Goal: Navigation & Orientation: Find specific page/section

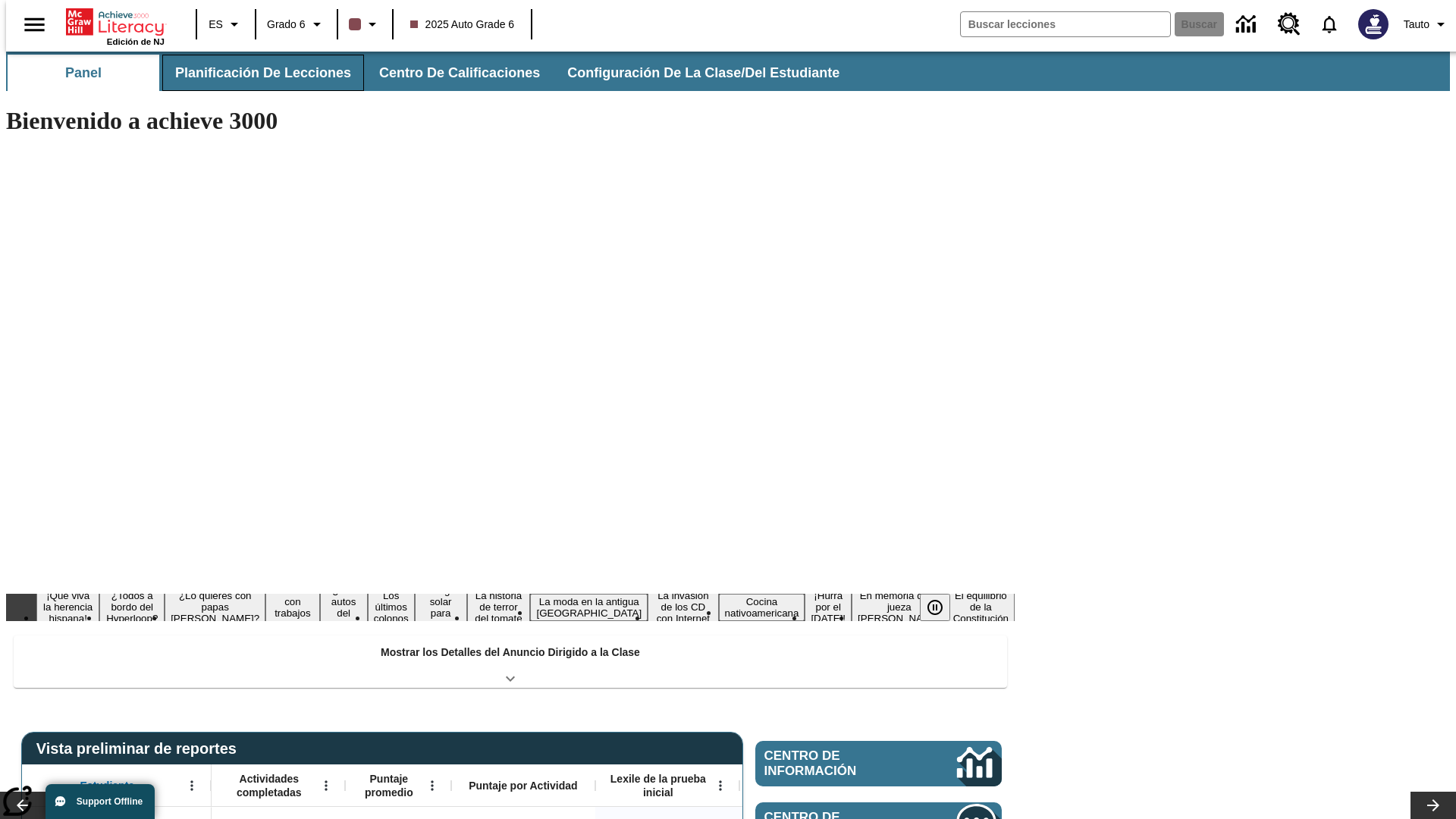
click at [254, 73] on button "Planificación de lecciones" at bounding box center [263, 72] width 202 height 37
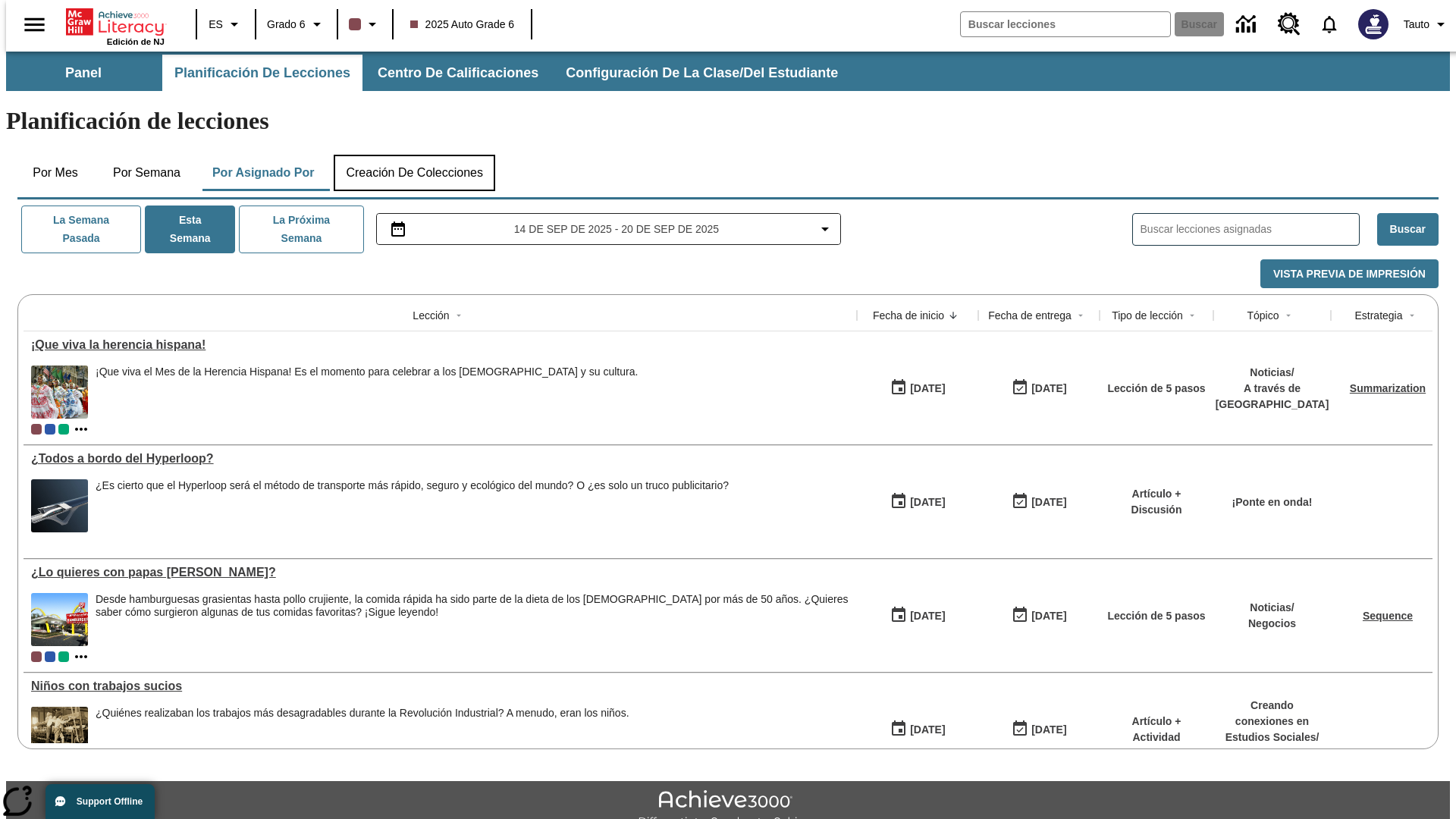
click at [414, 154] on button "Creación de colecciones" at bounding box center [414, 172] width 161 height 37
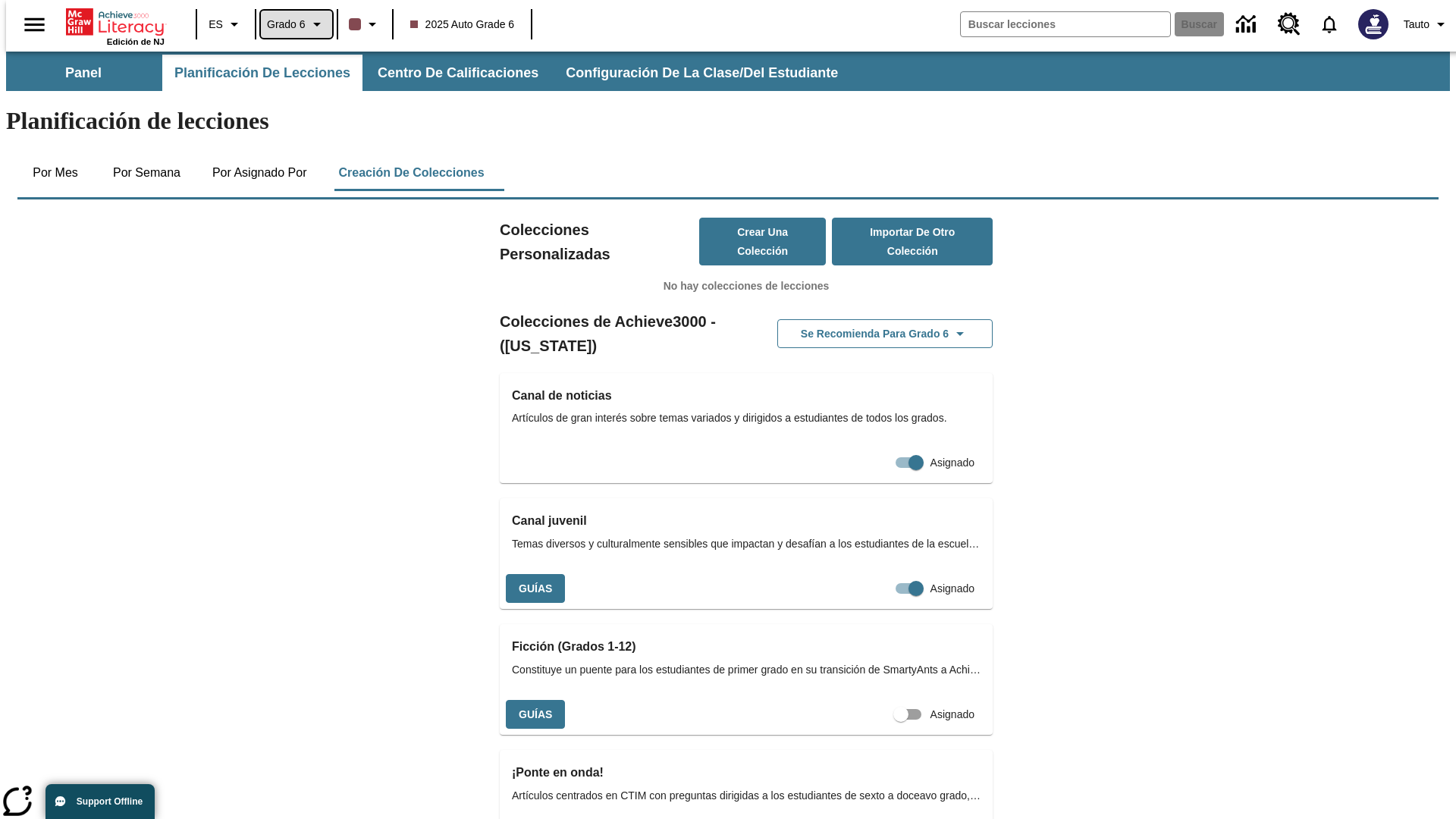
click at [291, 24] on span "Grado 6" at bounding box center [285, 25] width 38 height 16
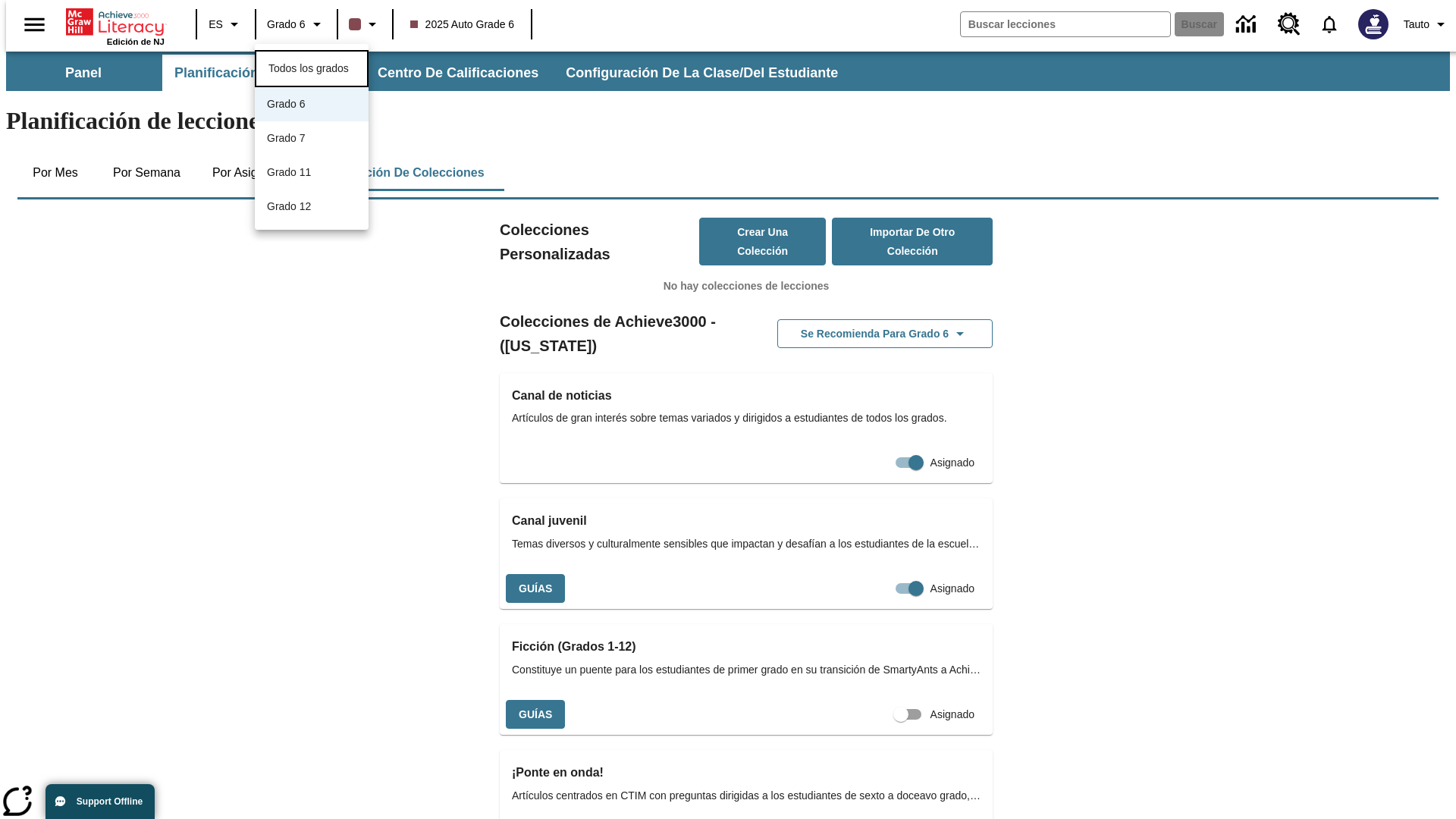
click at [311, 67] on span "Todos los grados" at bounding box center [309, 69] width 80 height 12
